Goal: Task Accomplishment & Management: Manage account settings

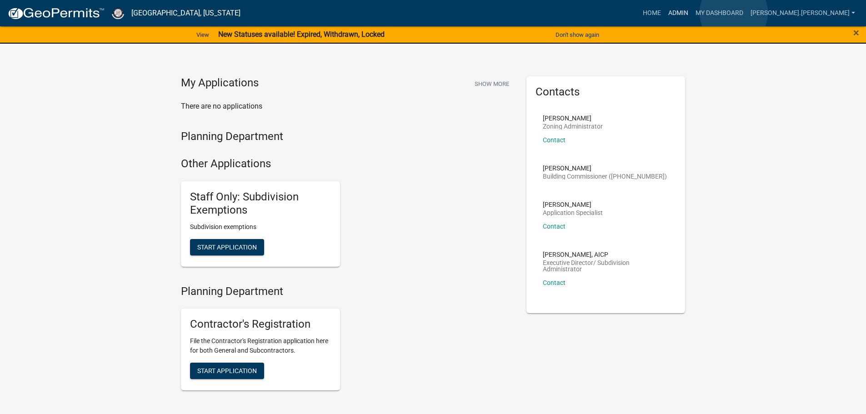
click at [692, 13] on link "Admin" at bounding box center [678, 13] width 27 height 17
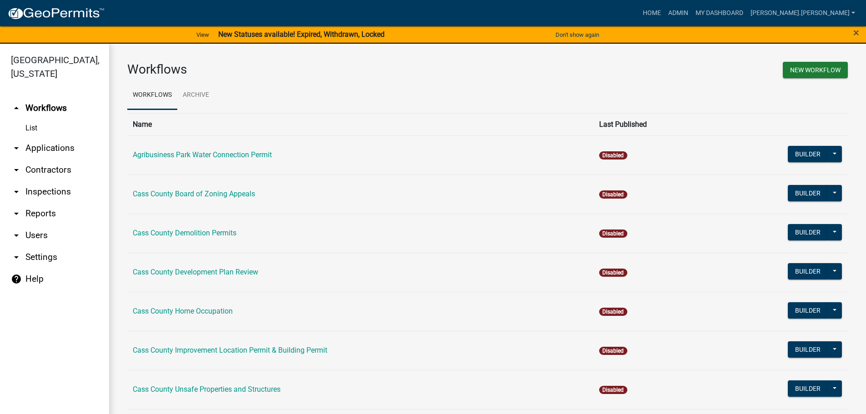
click at [51, 159] on link "arrow_drop_down Contractors" at bounding box center [54, 170] width 109 height 22
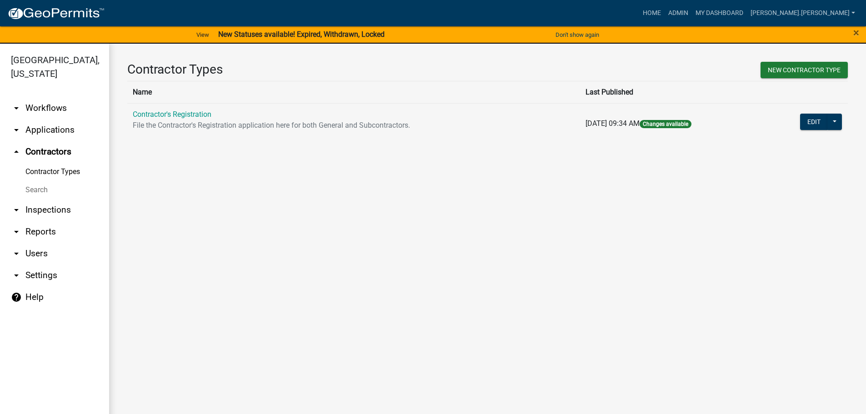
click at [42, 181] on link "Search" at bounding box center [54, 190] width 109 height 18
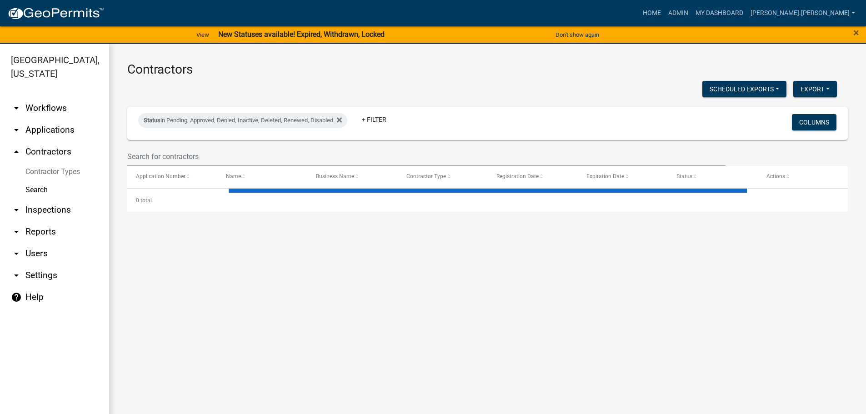
select select "3: 100"
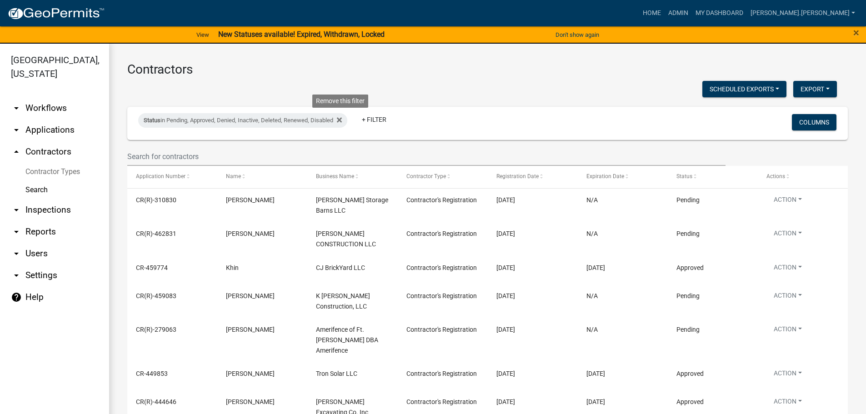
drag, startPoint x: 342, startPoint y: 120, endPoint x: 338, endPoint y: 125, distance: 6.8
click at [342, 120] on icon at bounding box center [339, 120] width 5 height 5
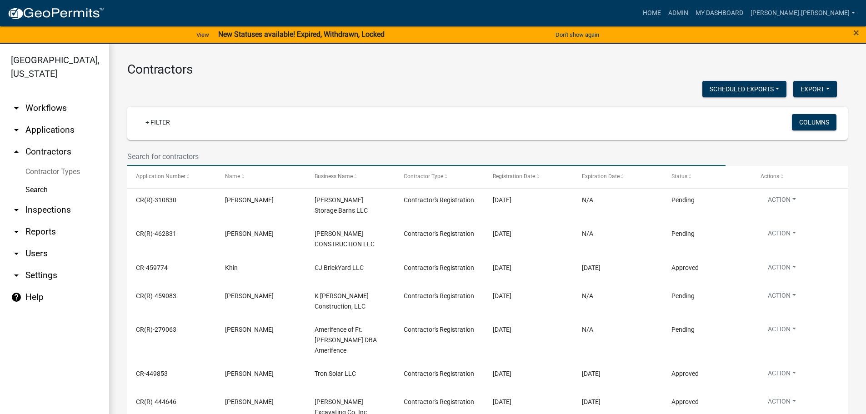
click at [177, 154] on input "text" at bounding box center [426, 156] width 598 height 19
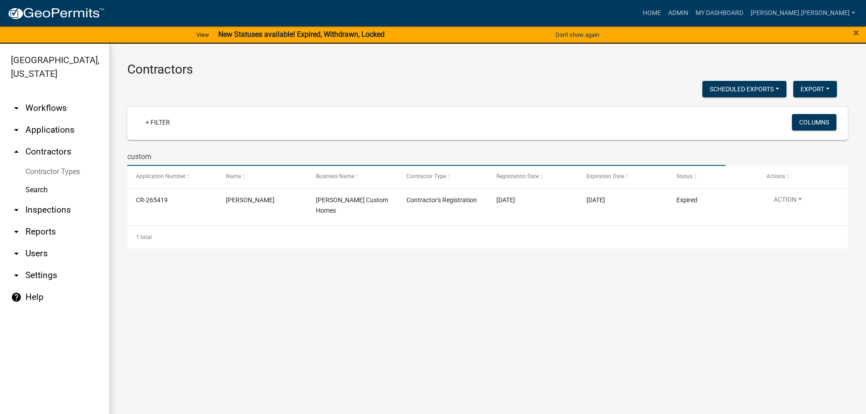
type input "custom"
